Goal: Navigation & Orientation: Find specific page/section

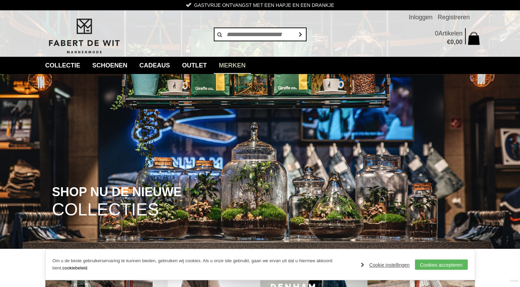
click at [239, 68] on link "Merken" at bounding box center [232, 65] width 37 height 17
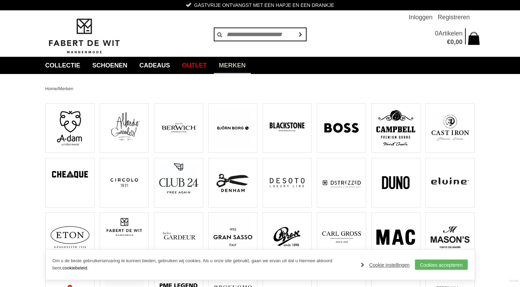
click at [87, 39] on img at bounding box center [83, 36] width 77 height 37
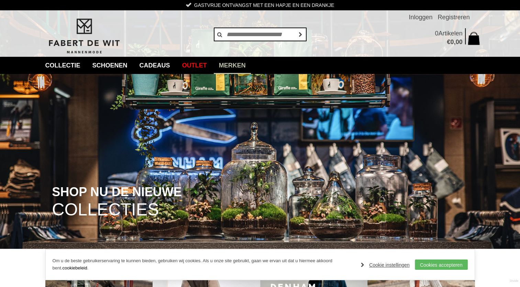
click at [245, 67] on link "Merken" at bounding box center [232, 65] width 37 height 17
